Goal: Transaction & Acquisition: Obtain resource

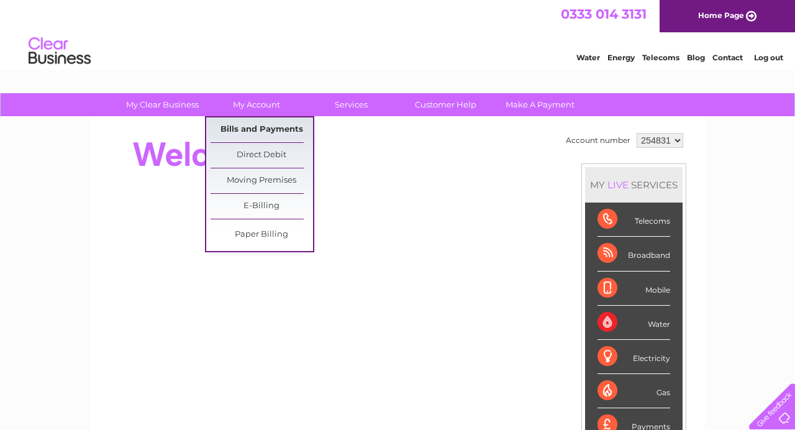
click at [270, 126] on link "Bills and Payments" at bounding box center [262, 129] width 103 height 25
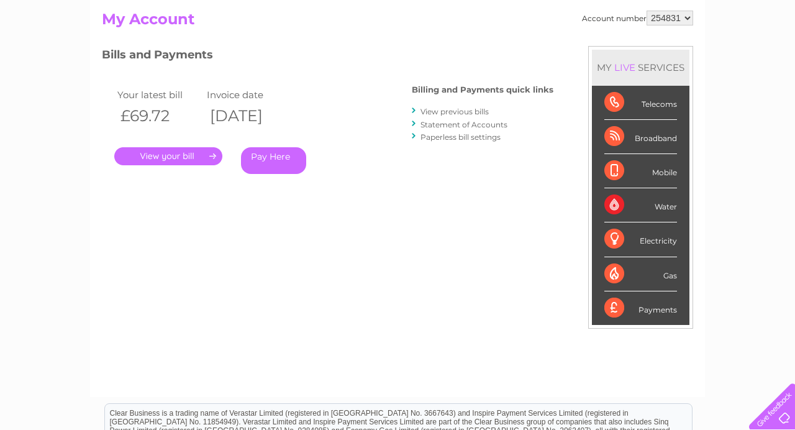
scroll to position [139, 0]
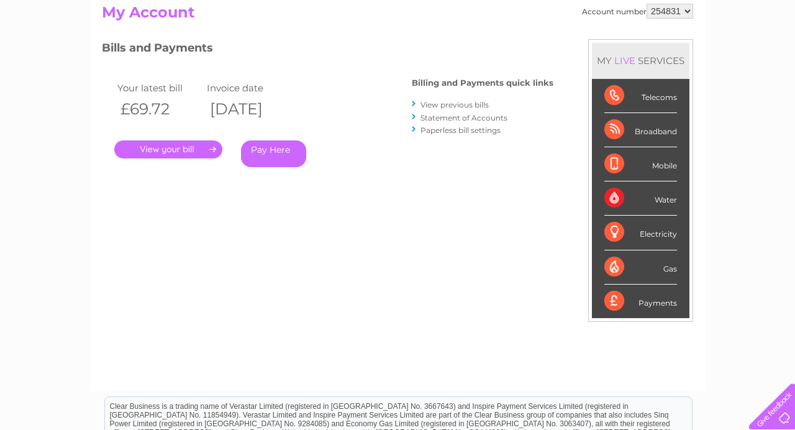
click at [213, 150] on link "." at bounding box center [168, 149] width 108 height 18
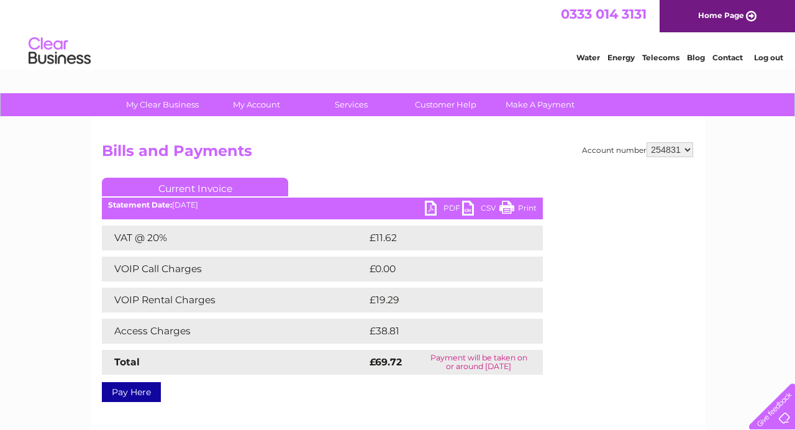
click at [444, 209] on link "PDF" at bounding box center [443, 210] width 37 height 18
click at [777, 55] on link "Log out" at bounding box center [768, 57] width 29 height 9
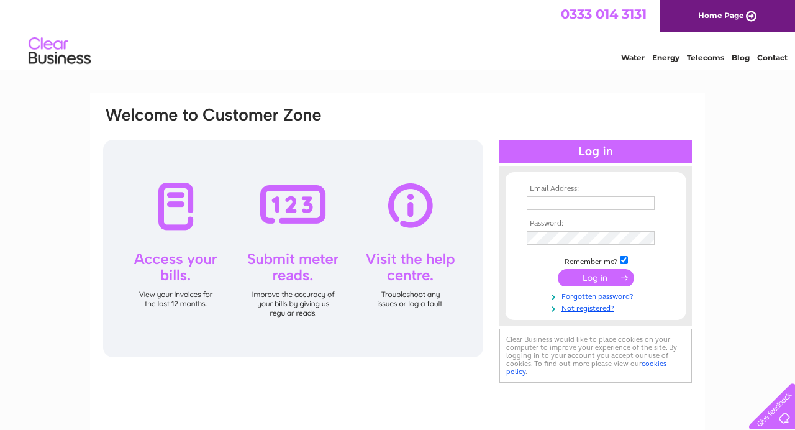
type input "paola.green@mail.com"
click at [604, 279] on input "submit" at bounding box center [596, 277] width 76 height 17
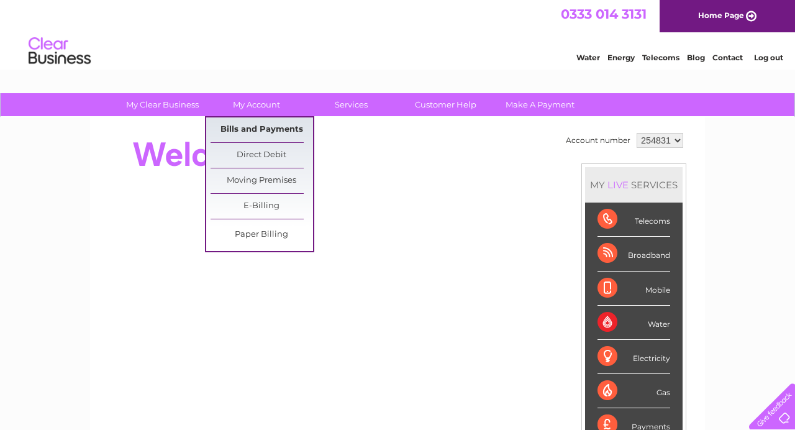
click at [273, 128] on link "Bills and Payments" at bounding box center [262, 129] width 103 height 25
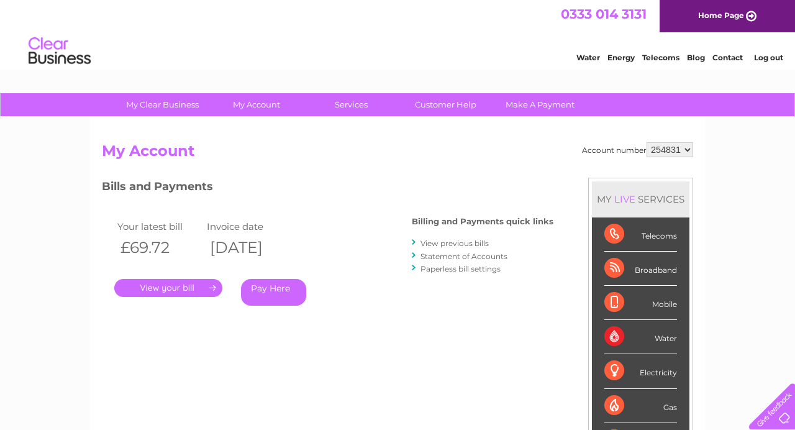
click at [201, 288] on link "." at bounding box center [168, 288] width 108 height 18
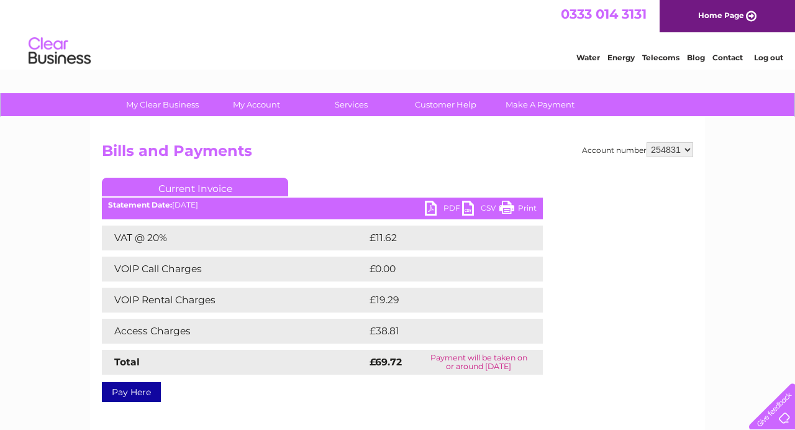
click at [433, 210] on link "PDF" at bounding box center [443, 210] width 37 height 18
click at [776, 58] on link "Log out" at bounding box center [768, 57] width 29 height 9
